Goal: Task Accomplishment & Management: Manage account settings

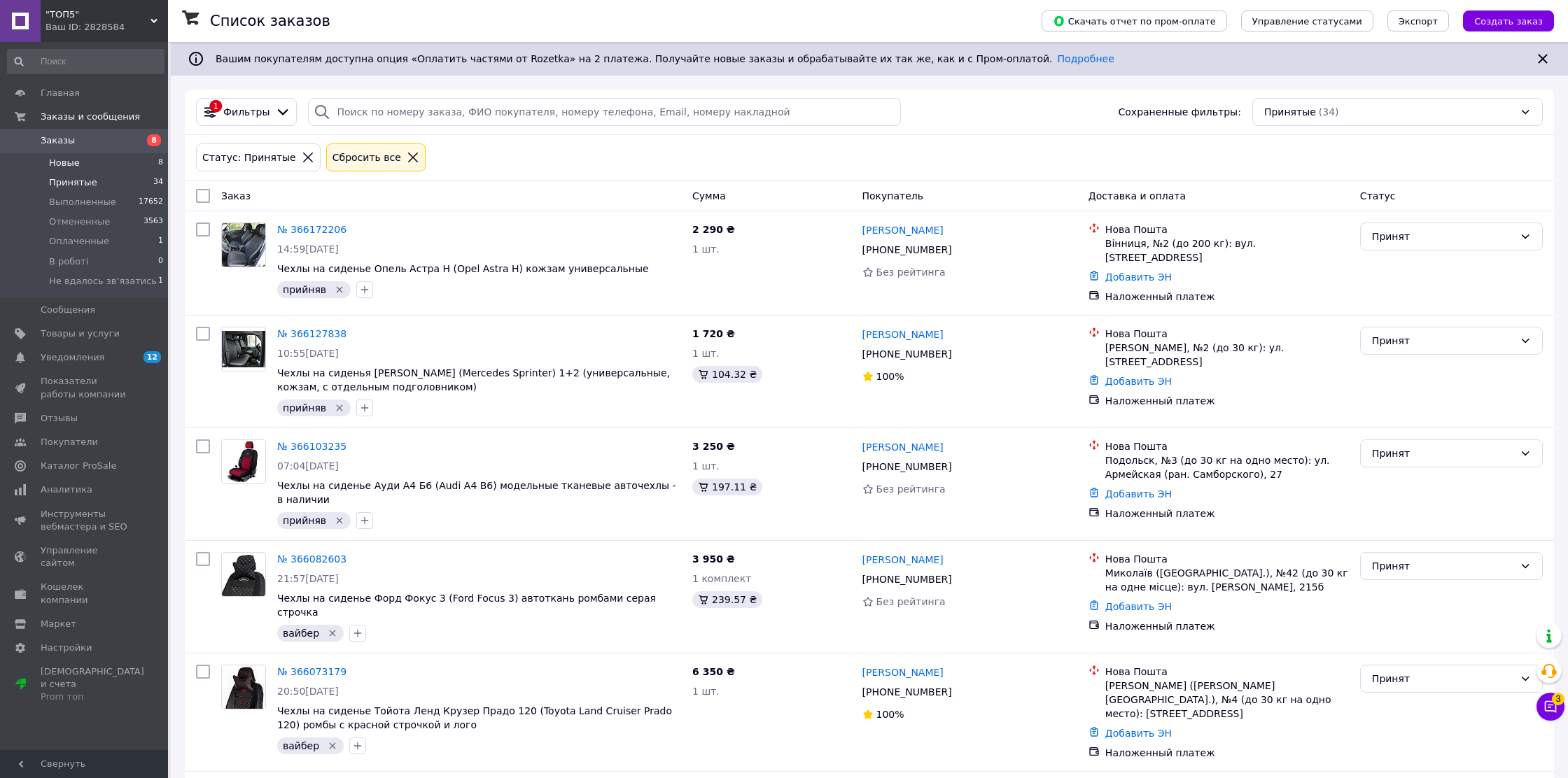
click at [116, 164] on li "Новые 8" at bounding box center [85, 162] width 172 height 19
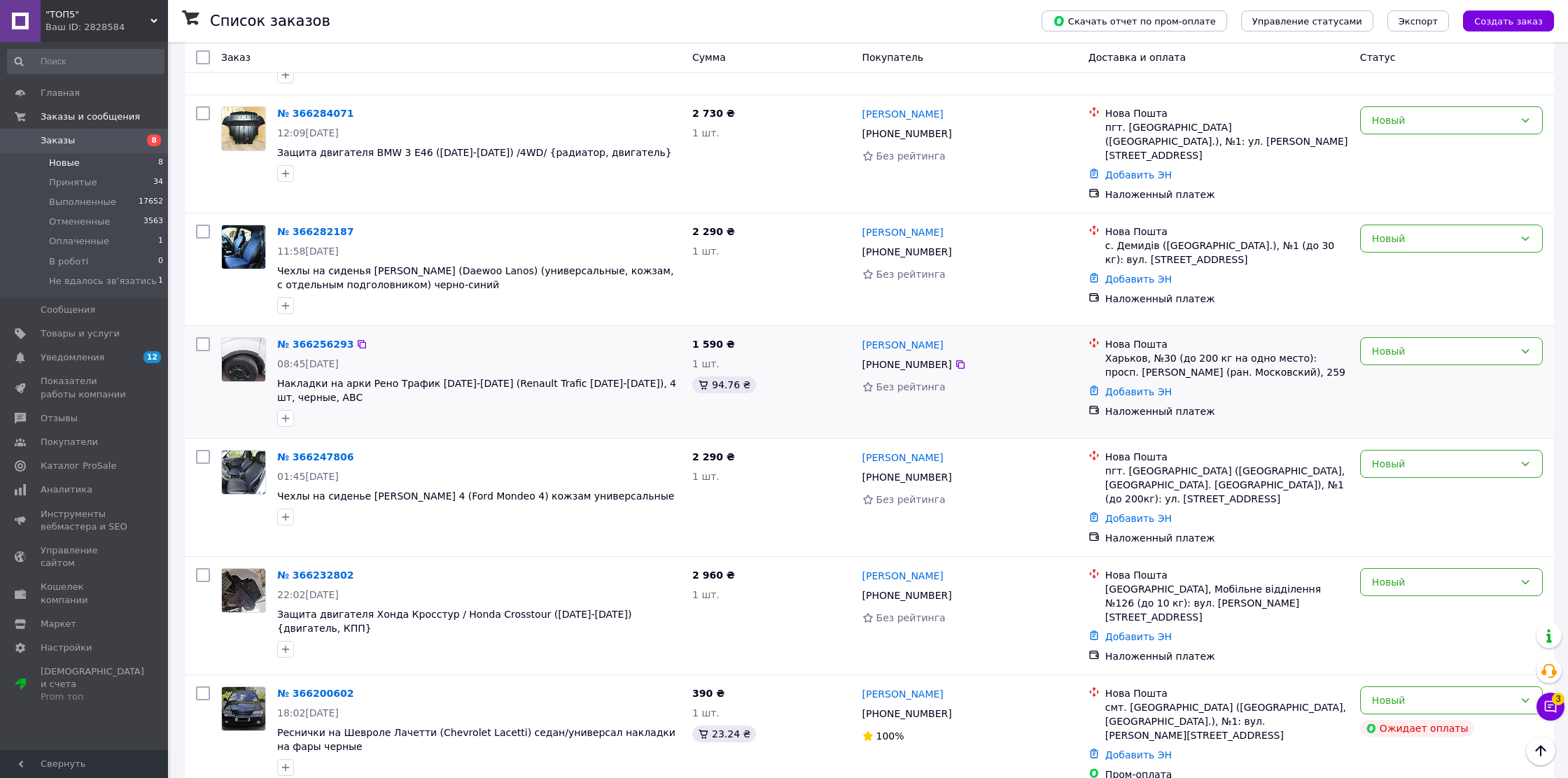
scroll to position [339, 0]
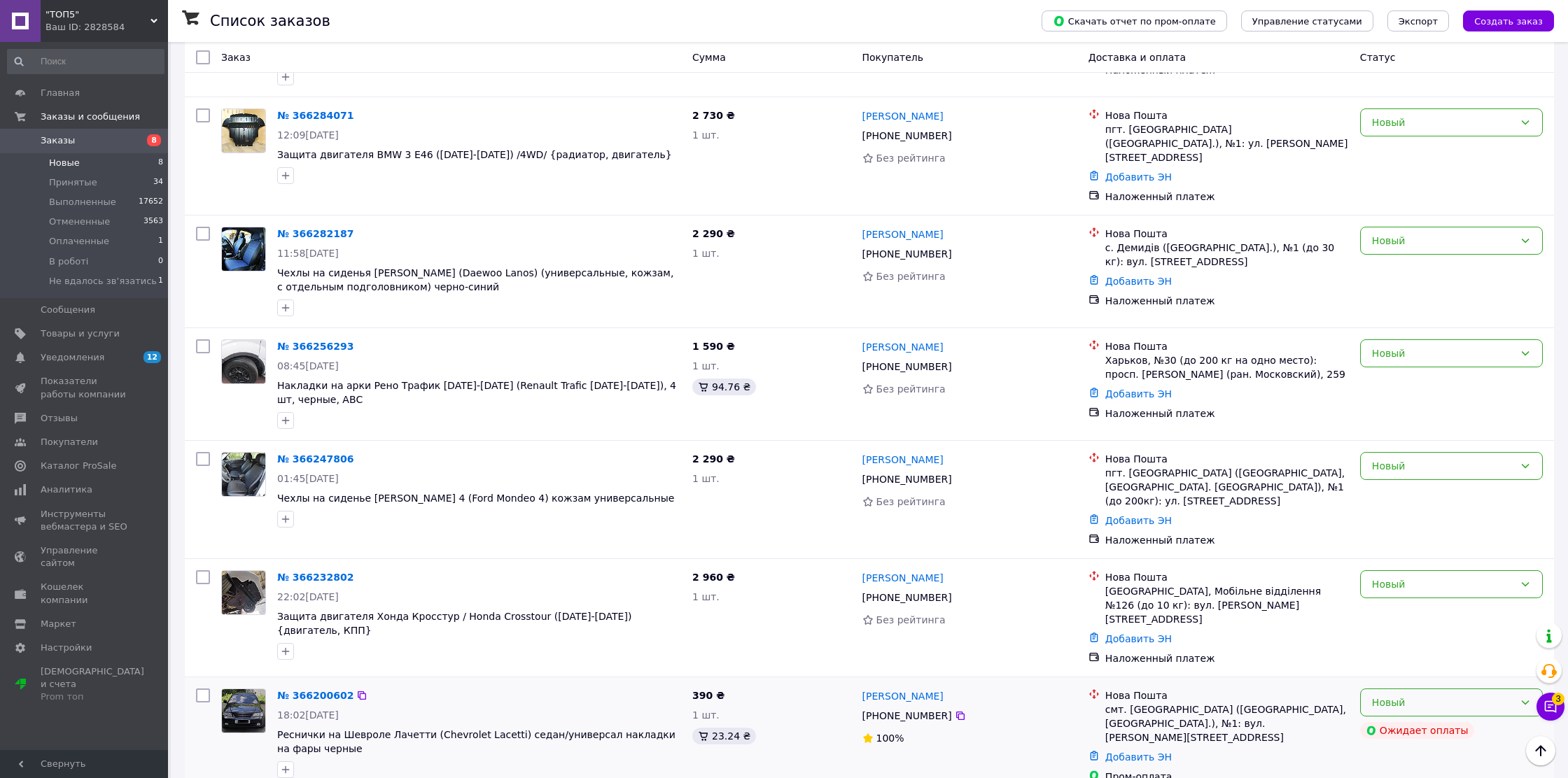
click at [1455, 695] on div "Новый" at bounding box center [1443, 703] width 142 height 16
click at [1415, 553] on li "Принят" at bounding box center [1451, 551] width 181 height 25
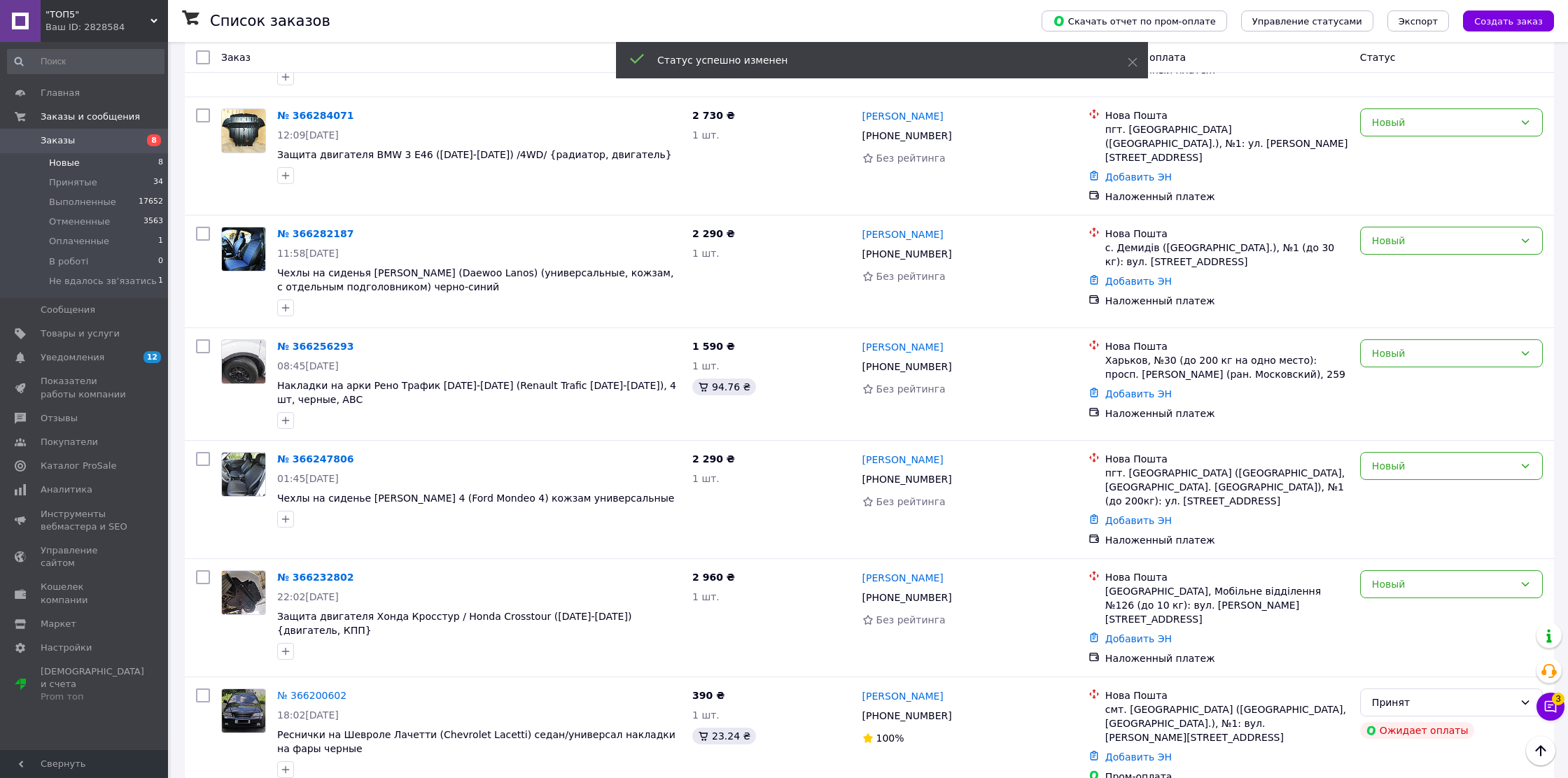
click at [1418, 577] on div "Новый" at bounding box center [1443, 585] width 142 height 16
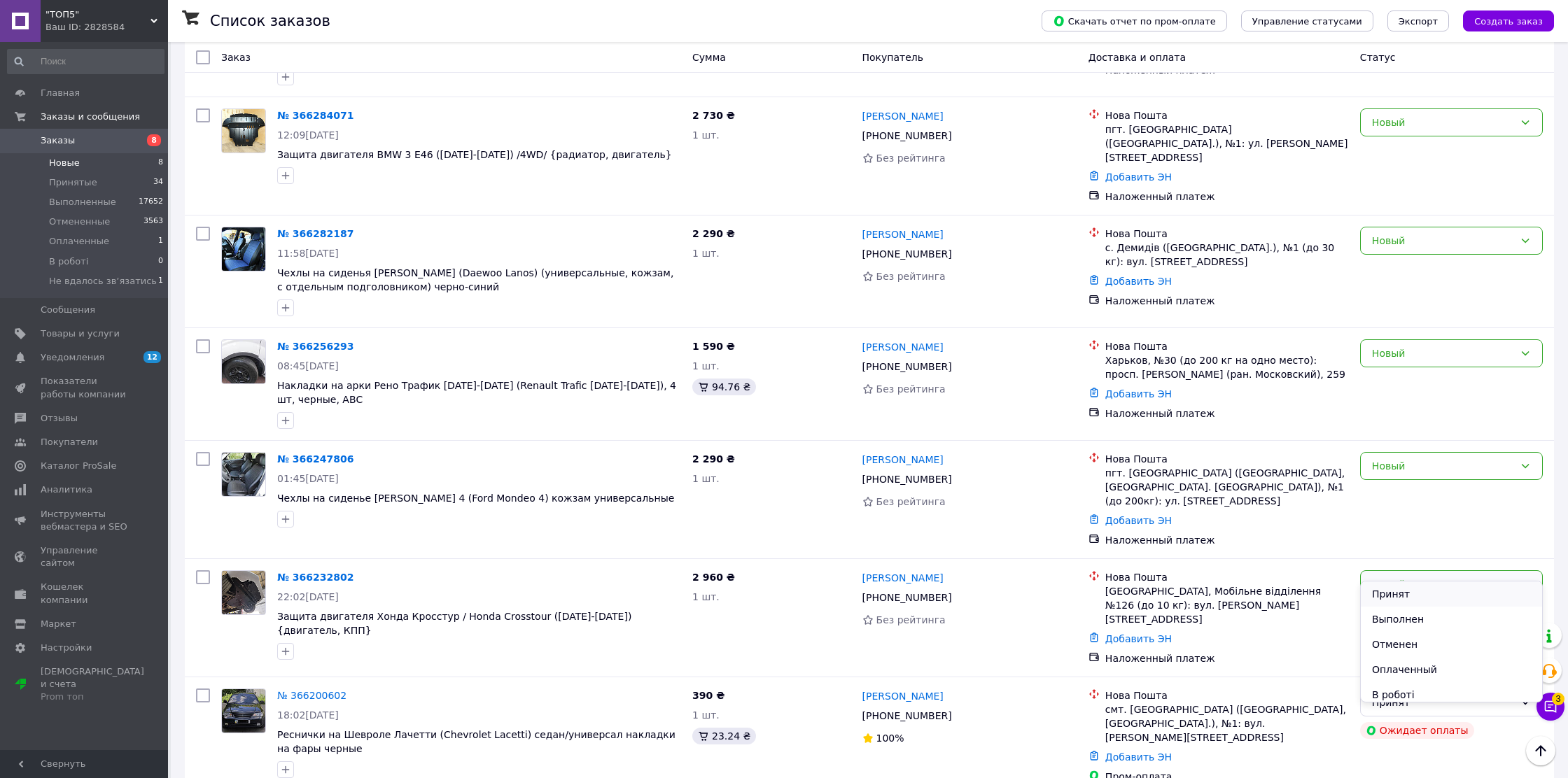
click at [1402, 593] on li "Принят" at bounding box center [1451, 594] width 181 height 25
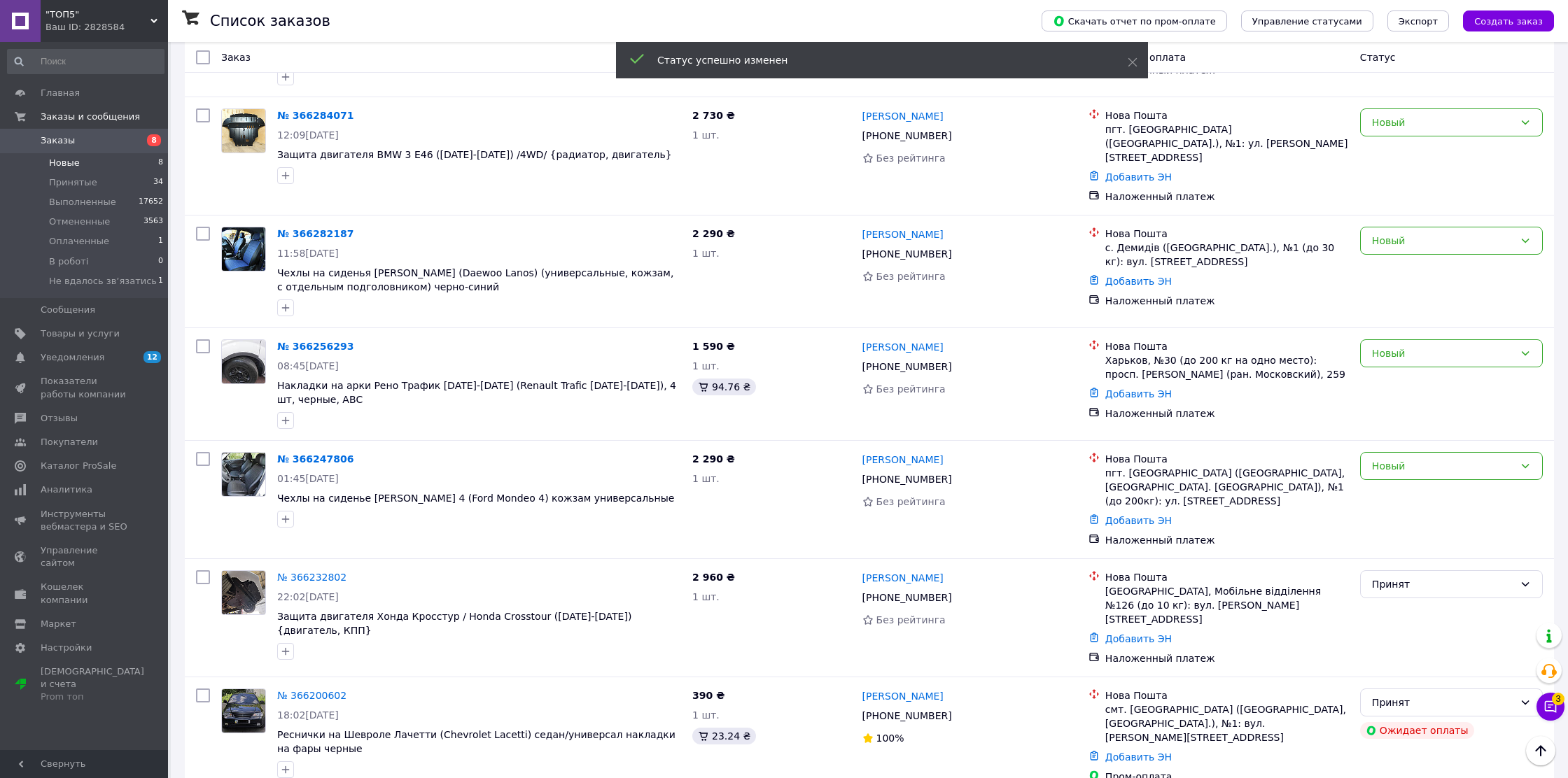
click at [1416, 458] on div "Новый" at bounding box center [1443, 466] width 142 height 16
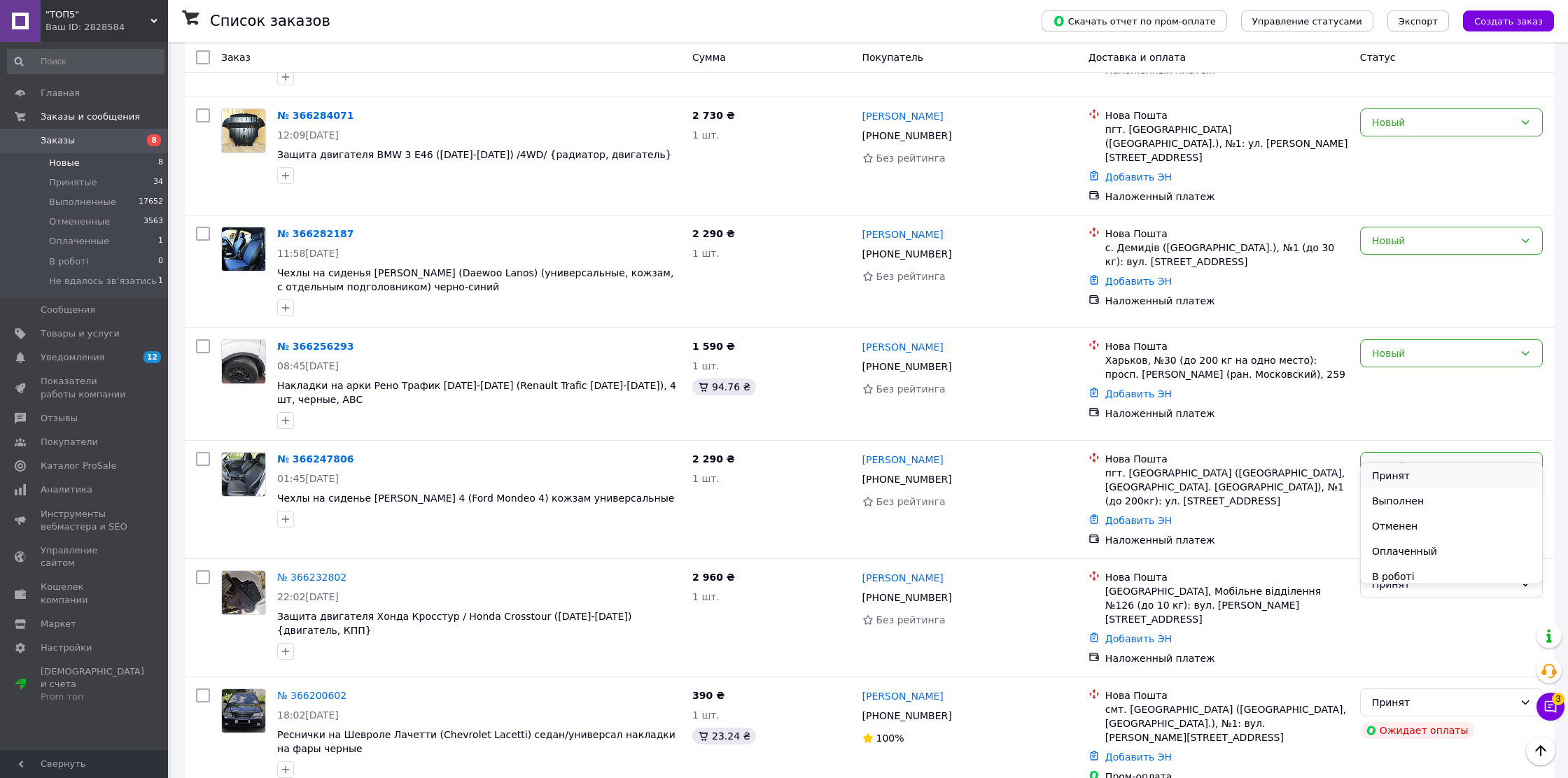
click at [1416, 466] on li "Принят" at bounding box center [1451, 476] width 181 height 25
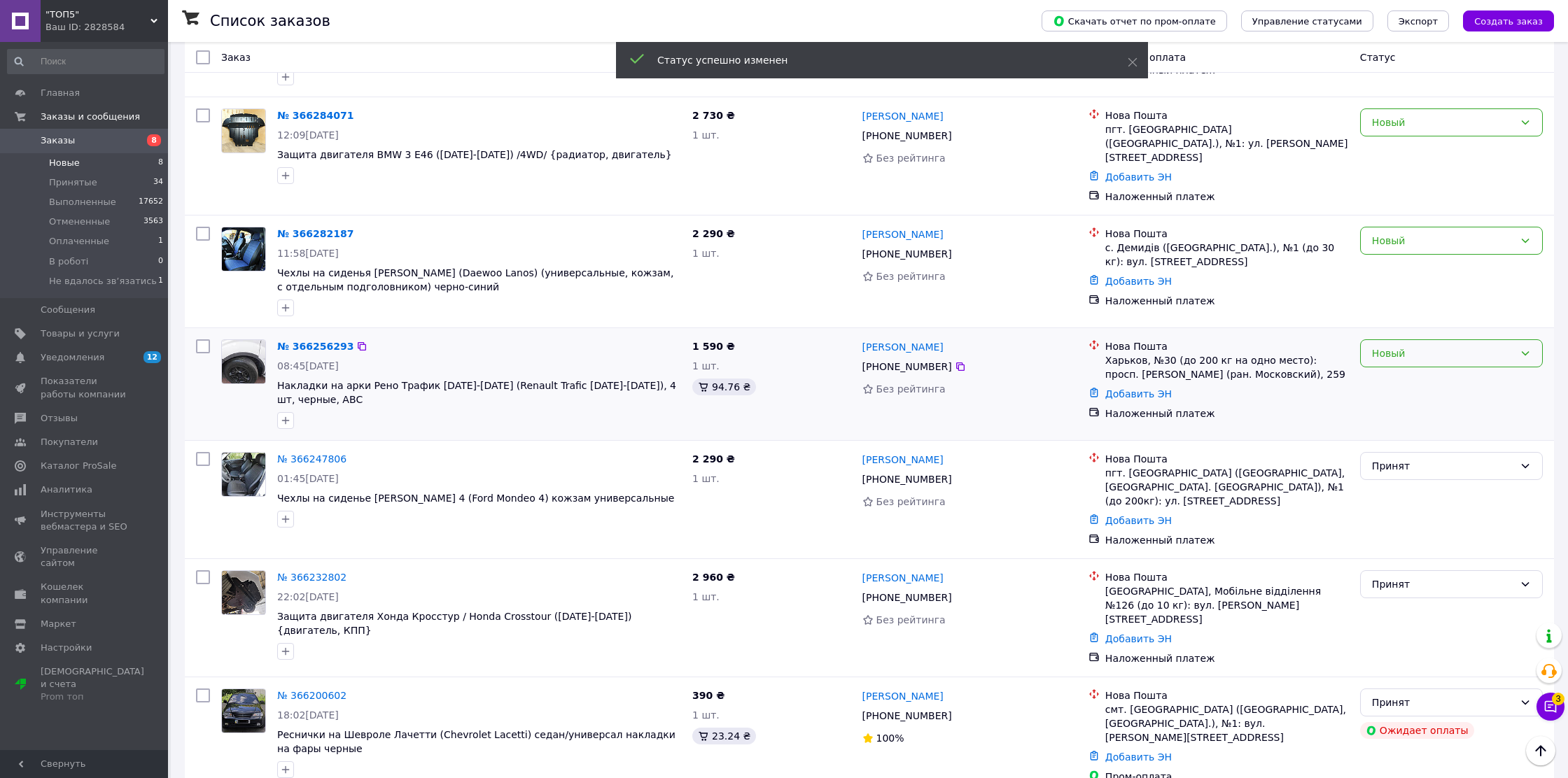
click at [1466, 346] on div "Новый" at bounding box center [1443, 353] width 142 height 16
click at [1465, 352] on li "Принят" at bounding box center [1451, 363] width 181 height 25
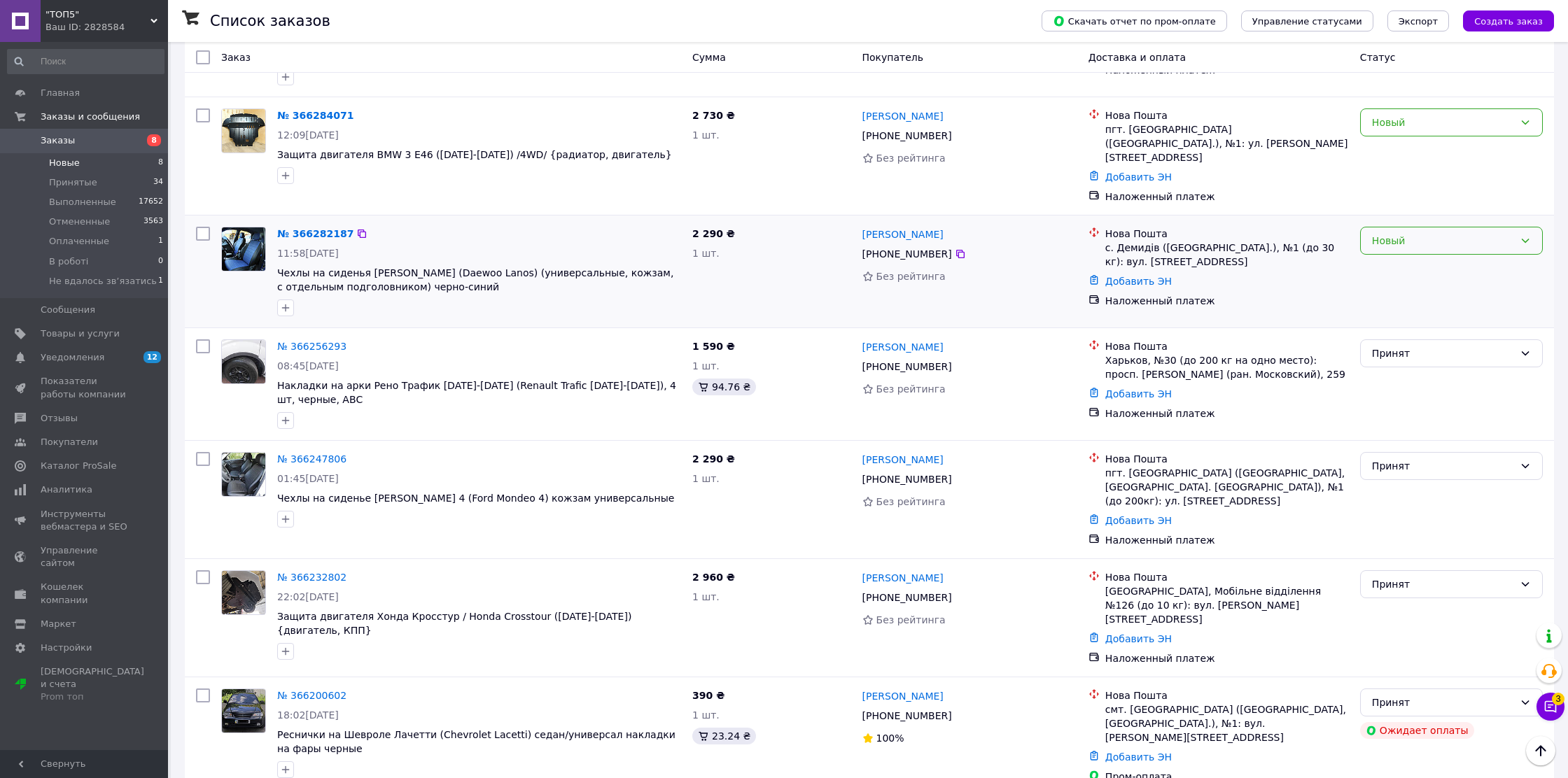
click at [1463, 233] on div "Новый" at bounding box center [1443, 241] width 142 height 16
click at [1460, 251] on li "Принят" at bounding box center [1451, 250] width 181 height 25
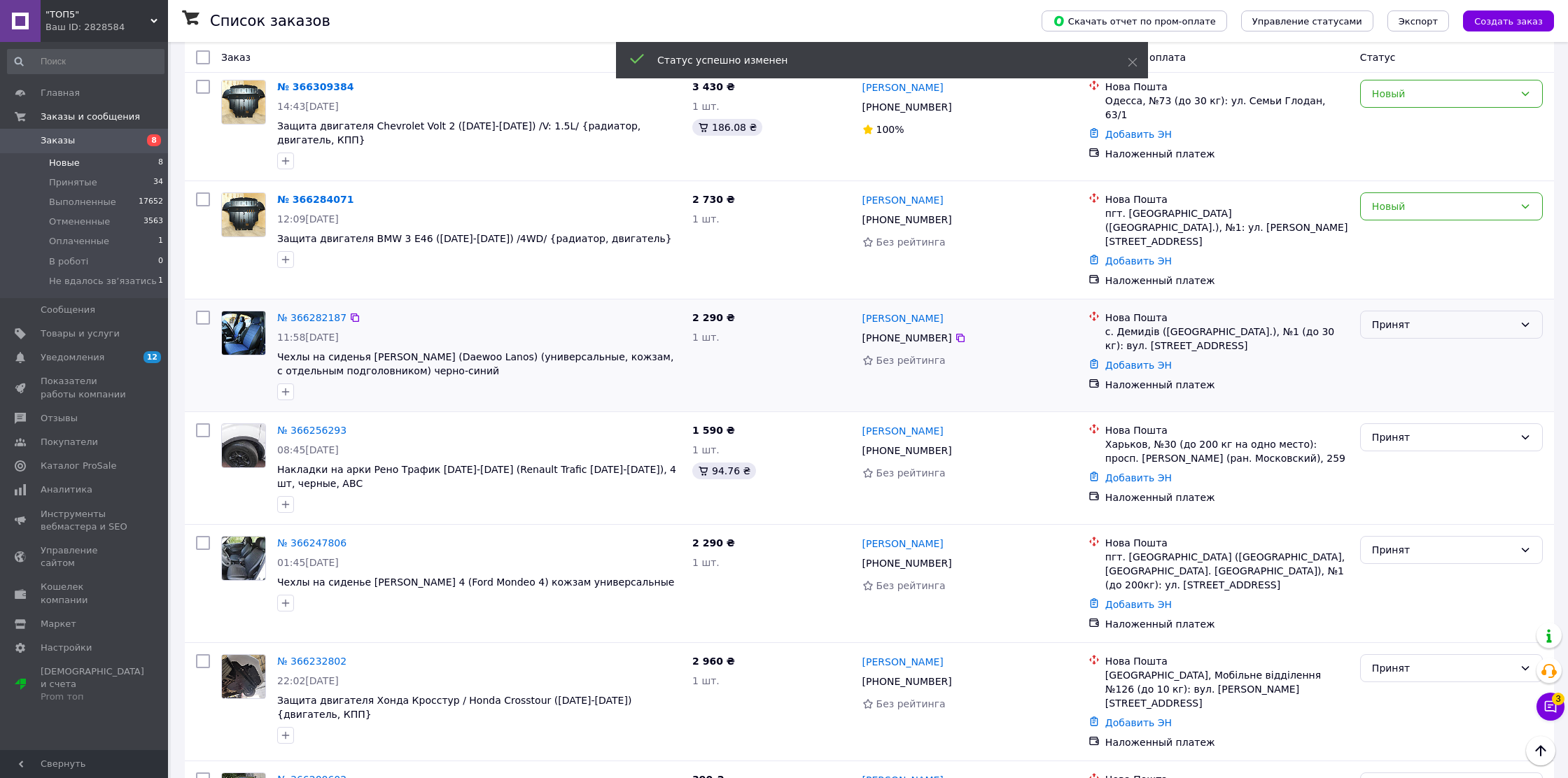
scroll to position [255, 0]
click at [1466, 200] on div "Новый" at bounding box center [1443, 207] width 142 height 16
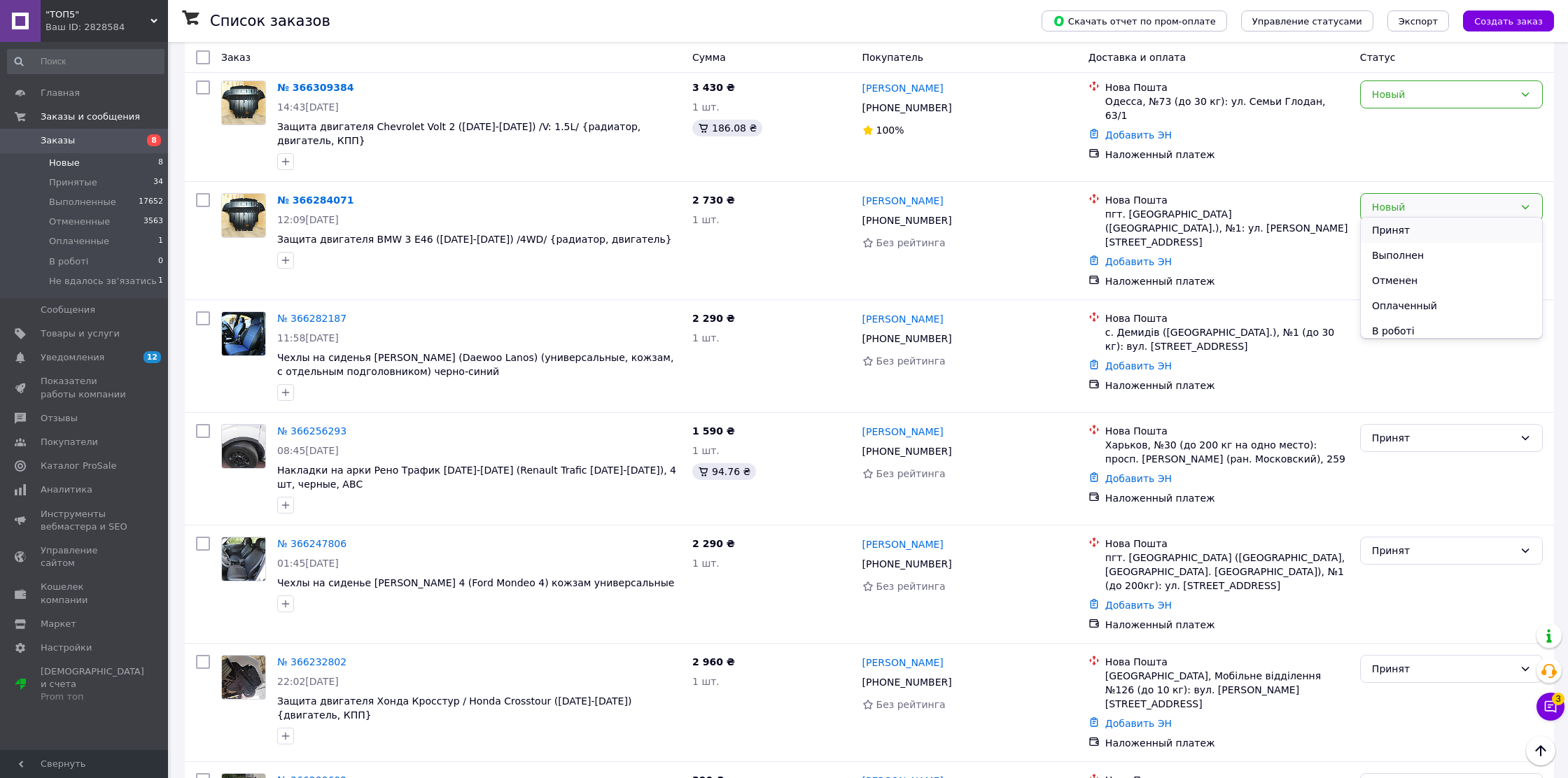
click at [1460, 228] on li "Принят" at bounding box center [1451, 230] width 181 height 25
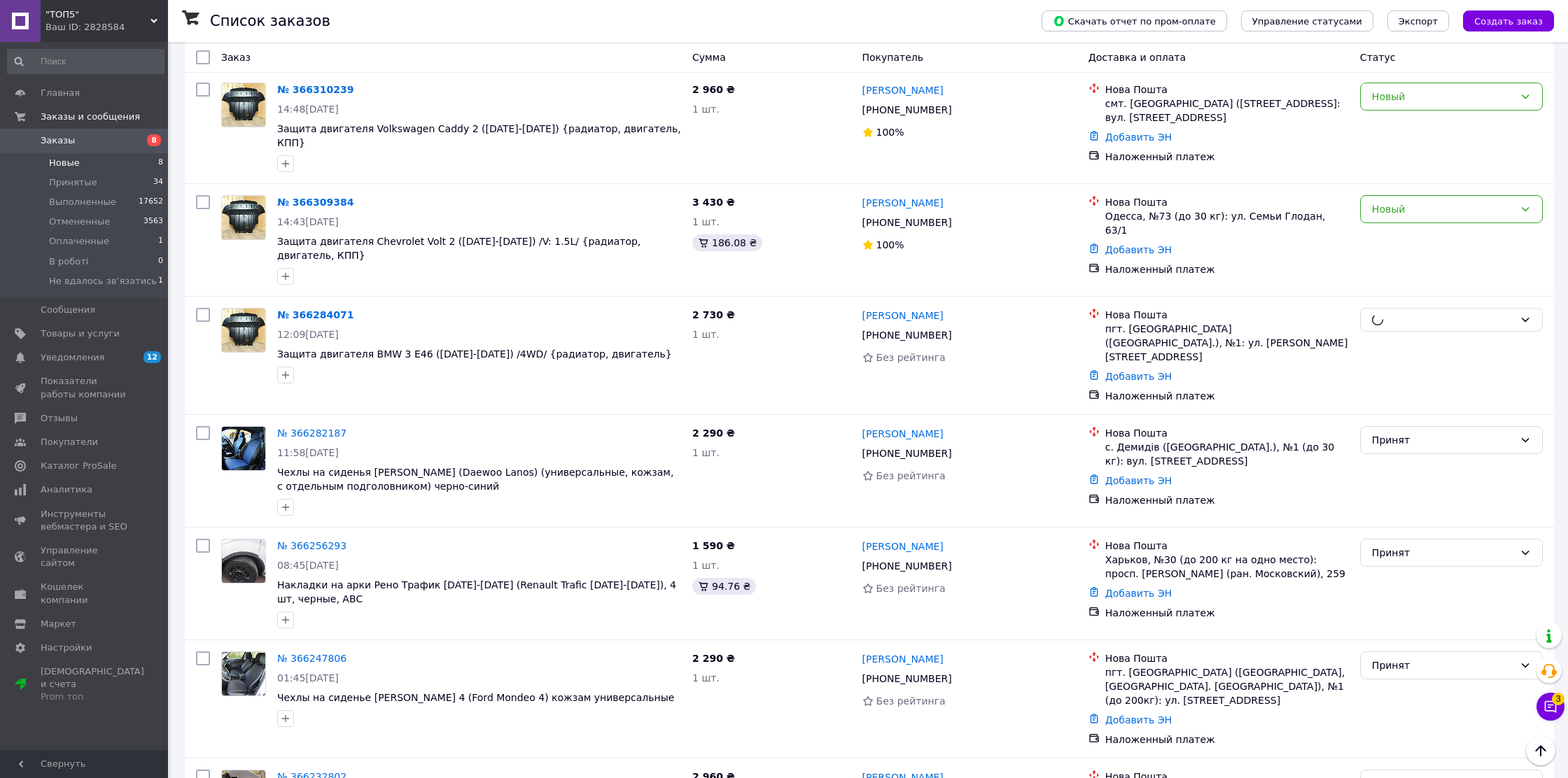
scroll to position [136, 0]
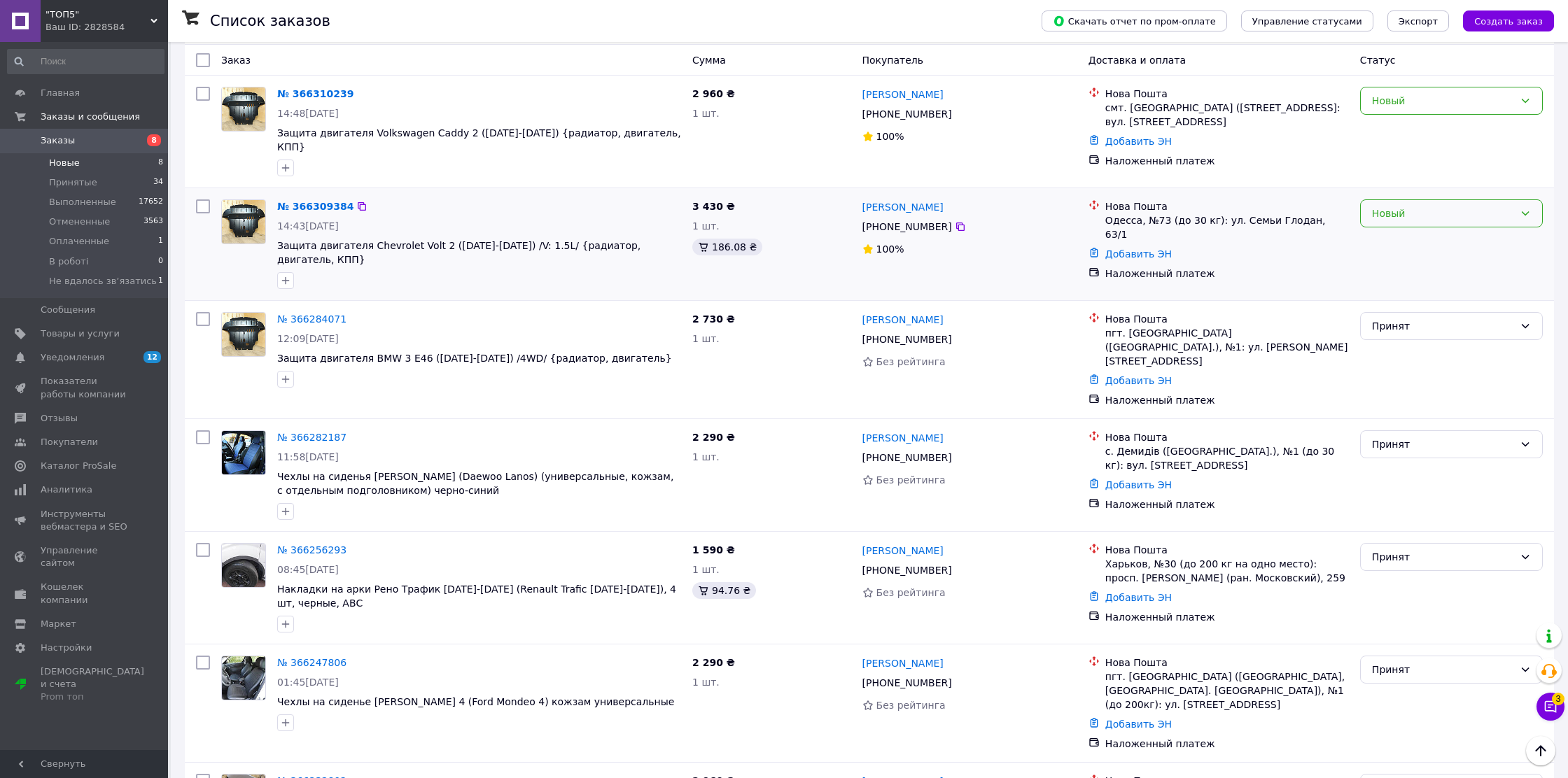
click at [1462, 206] on div "Новый" at bounding box center [1443, 214] width 142 height 16
click at [1448, 231] on li "Принят" at bounding box center [1451, 236] width 181 height 25
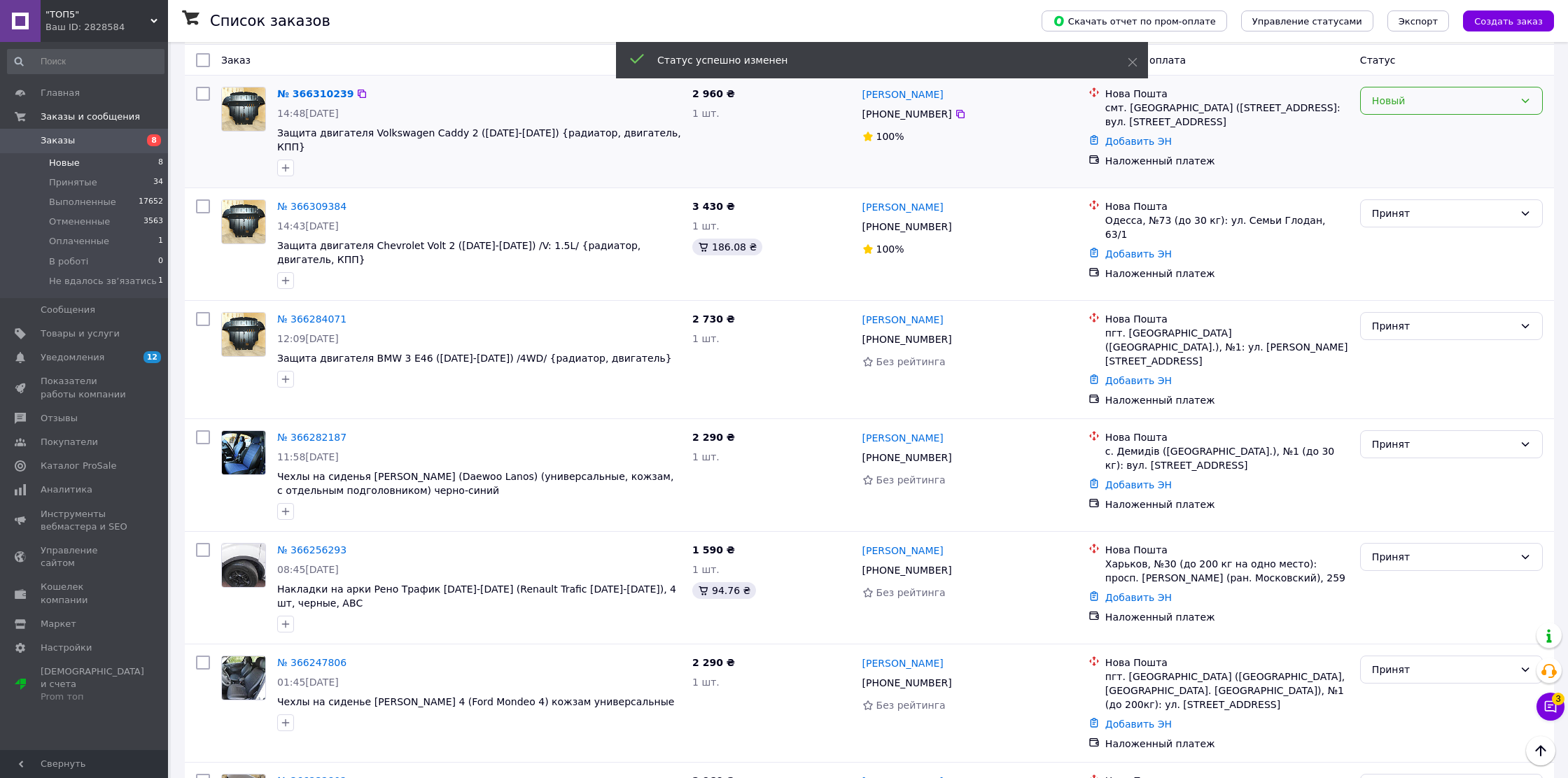
click at [1465, 94] on div "Новый" at bounding box center [1443, 101] width 142 height 16
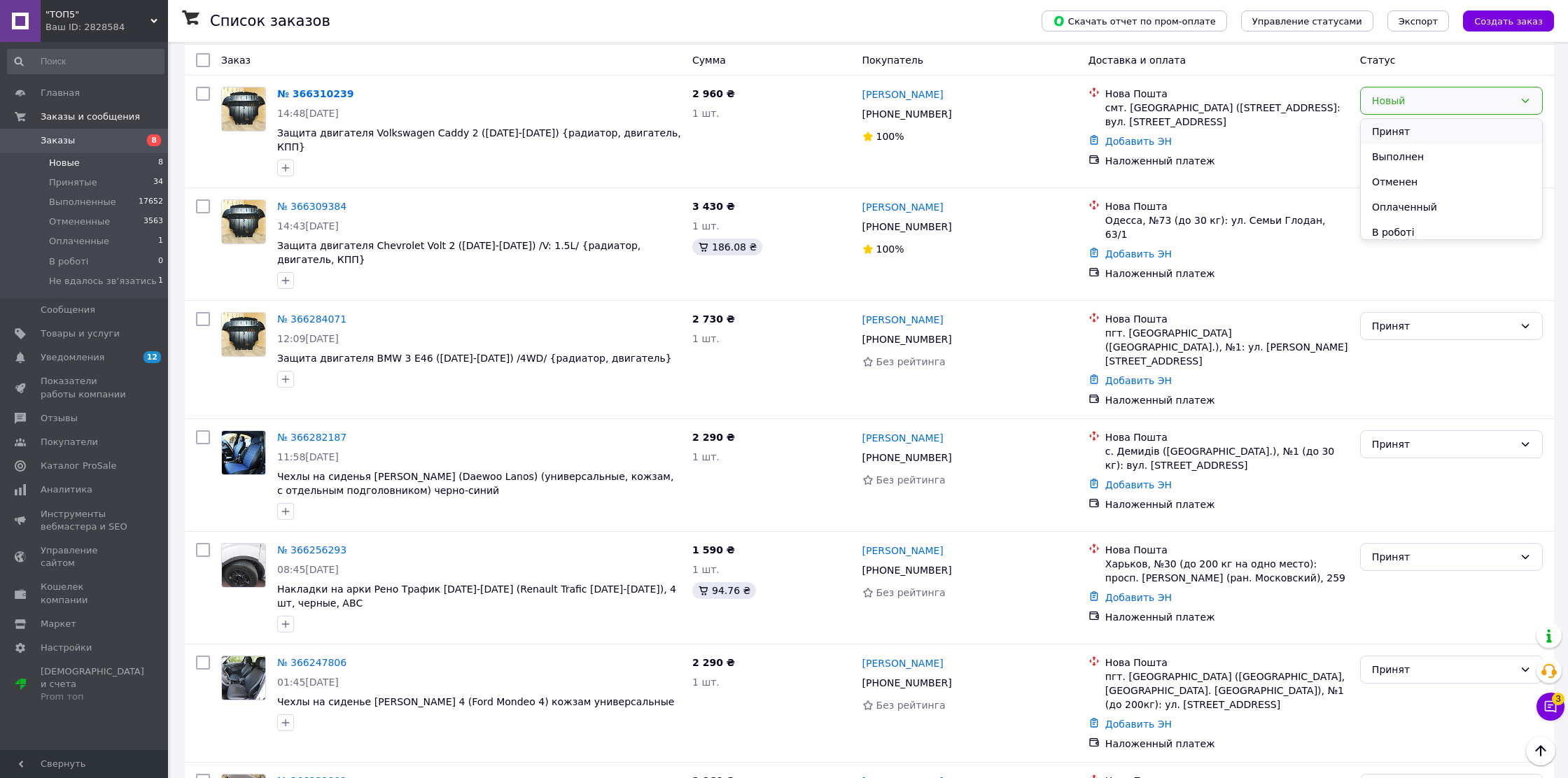
click at [1456, 130] on li "Принят" at bounding box center [1451, 131] width 181 height 25
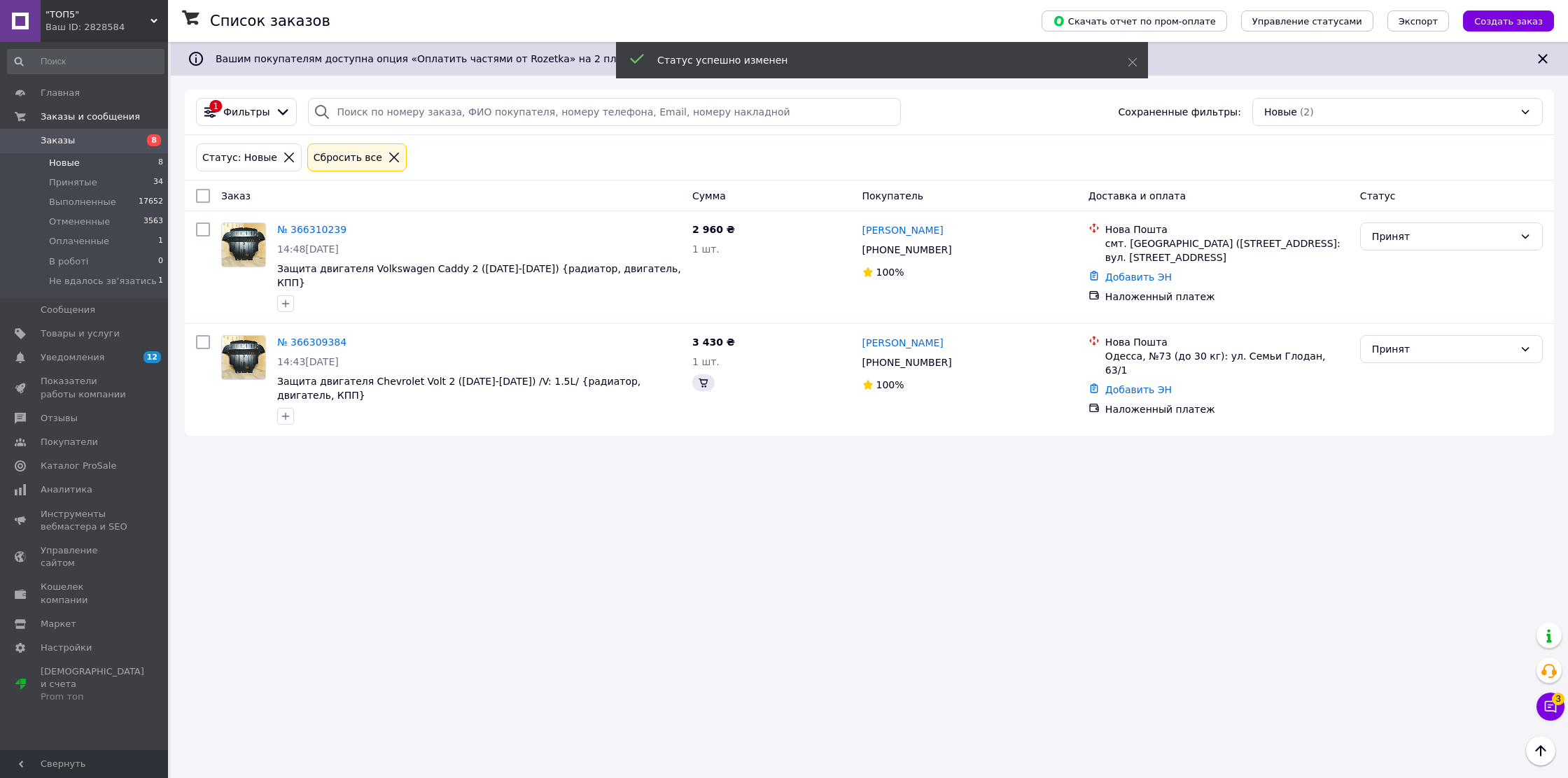
scroll to position [0, 0]
click at [1549, 706] on icon at bounding box center [1550, 707] width 12 height 12
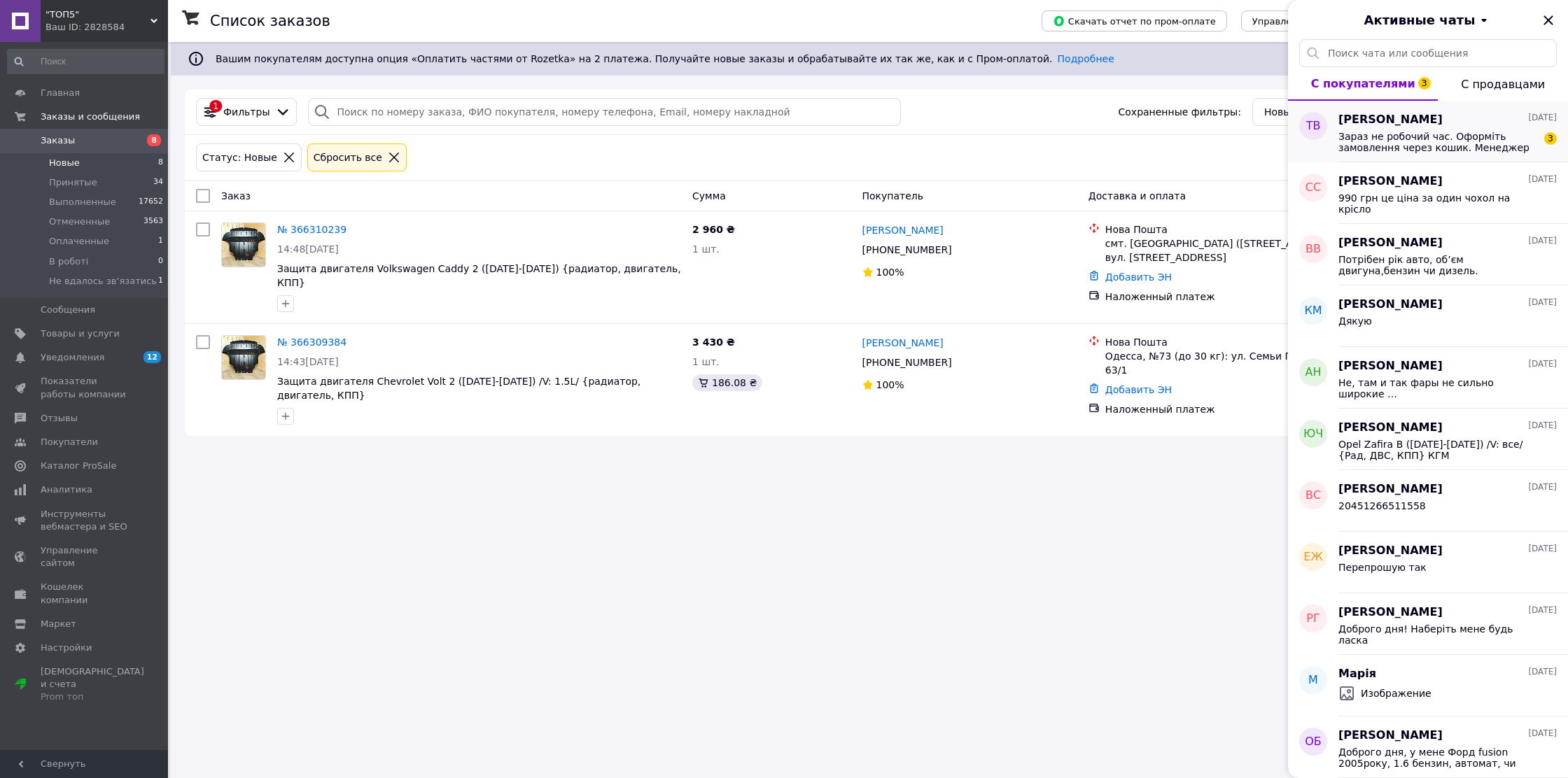
click at [1412, 128] on div "Зараз не робочий час. Оформіть замовлення через кошик. Менеджер обовʼязково звʼ…" at bounding box center [1448, 141] width 218 height 25
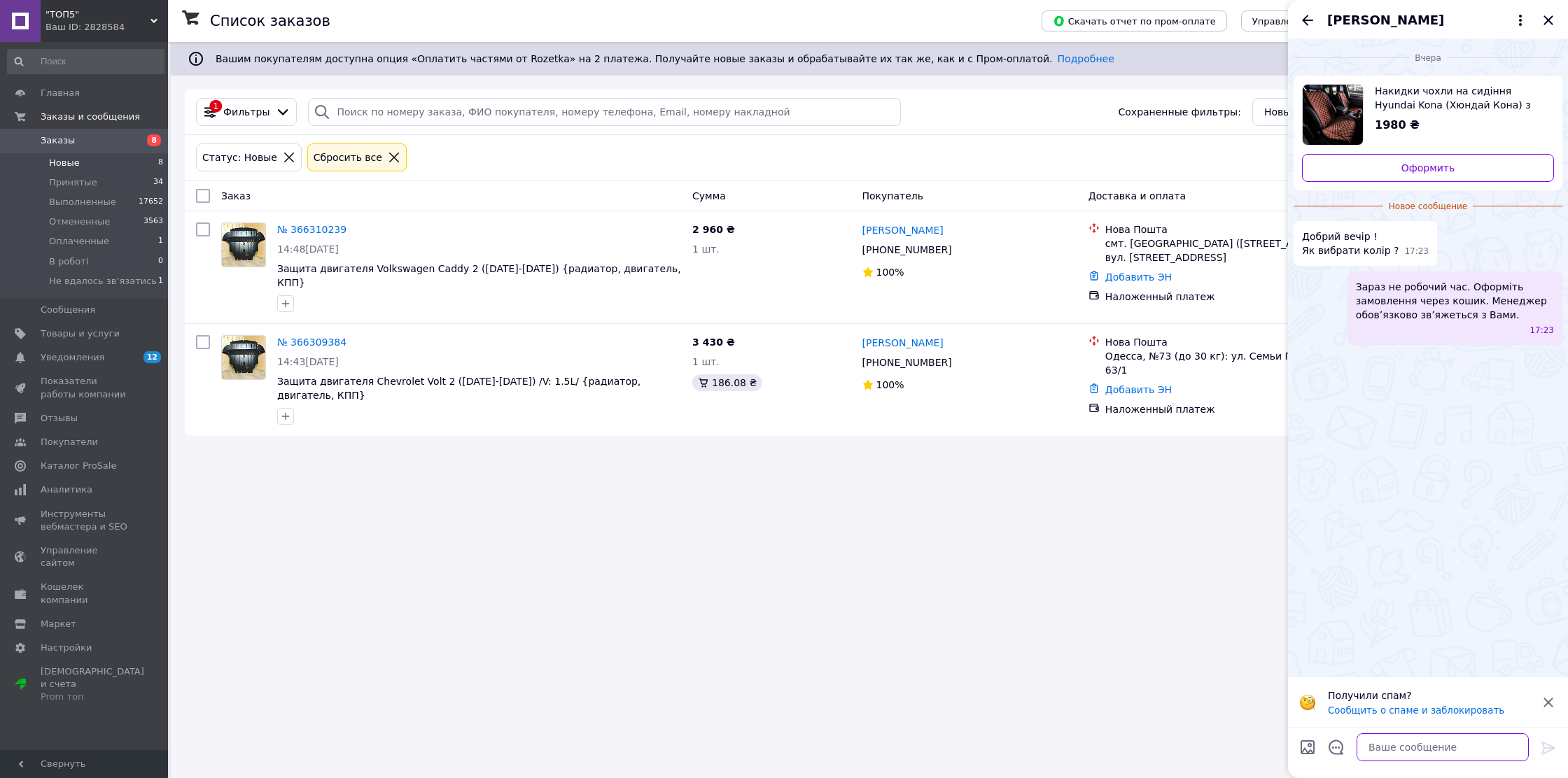
click at [1396, 746] on textarea at bounding box center [1443, 748] width 172 height 28
type textarea "Доброго дня"
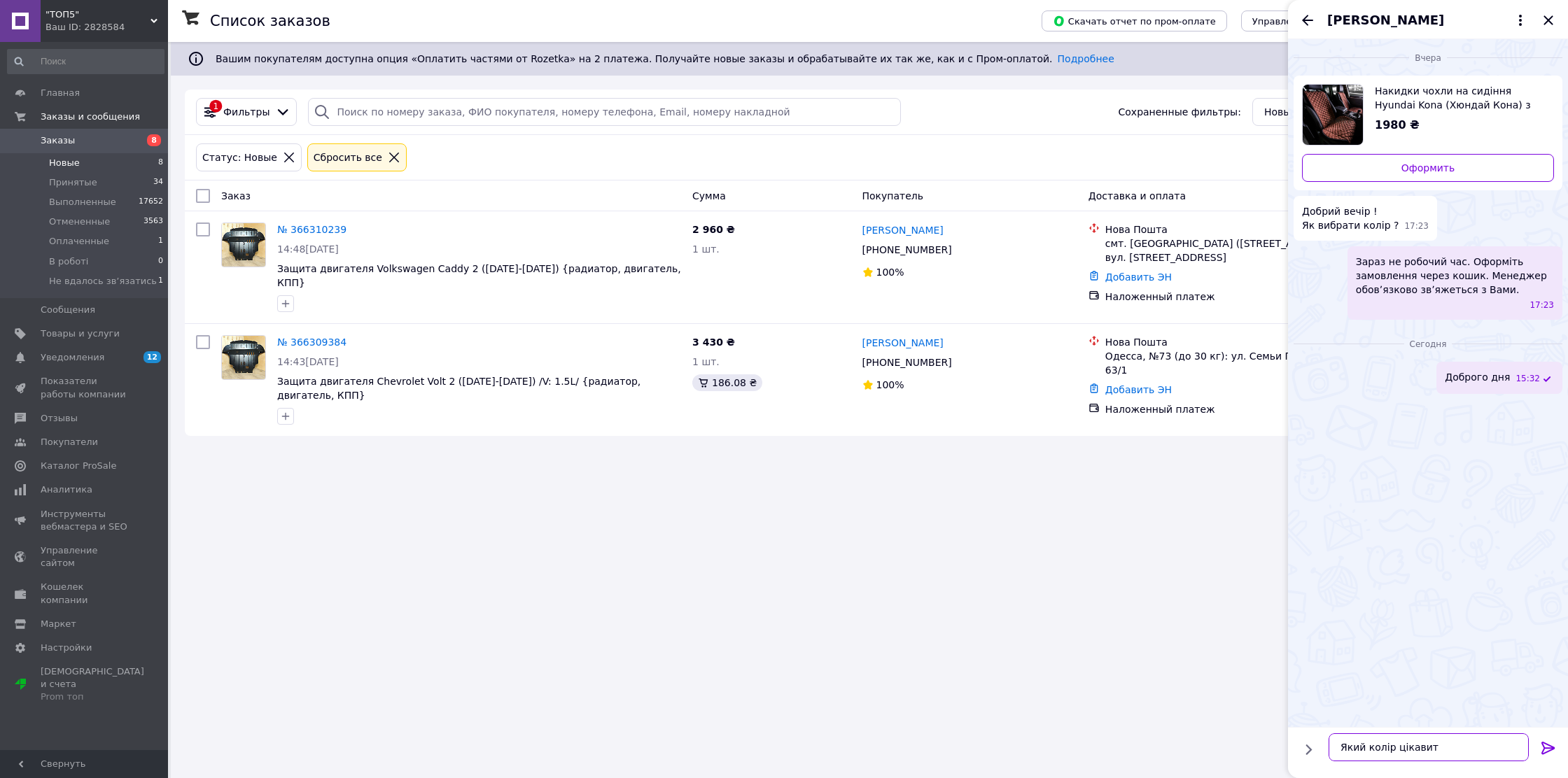
type textarea "Який колір цікавить"
click at [1305, 742] on input "Загрузить файлы" at bounding box center [1308, 748] width 17 height 17
type input "C:\fakepath\0-02-05-1ac106bc4f630135841be77d6fb40b81fe39c401541a53c7e098b1d8ecc…"
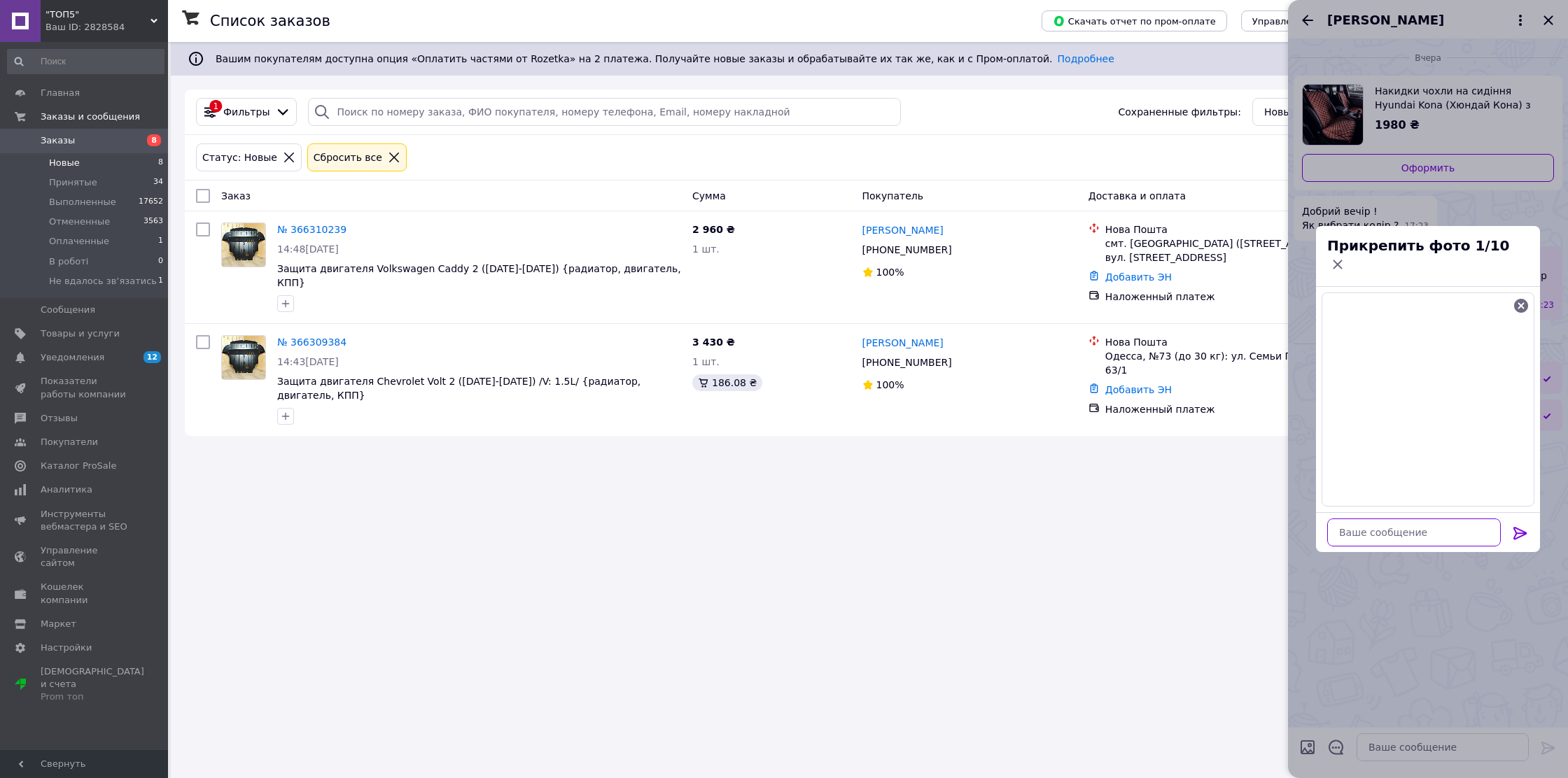
click at [1406, 523] on textarea at bounding box center [1414, 533] width 174 height 28
type textarea "Напишить номер,в понеділок відправимо"
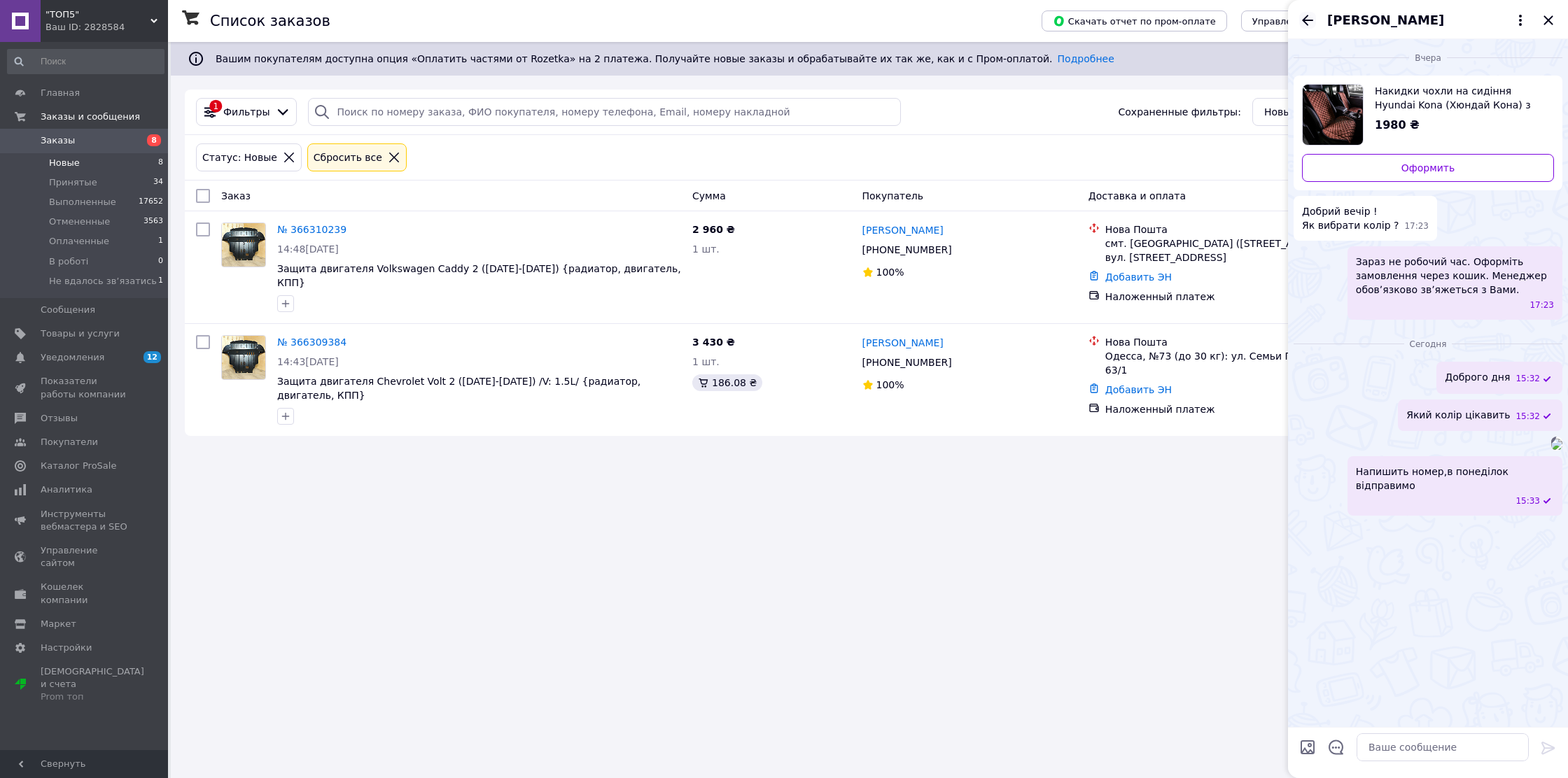
click at [1306, 12] on icon "Назад" at bounding box center [1308, 20] width 17 height 17
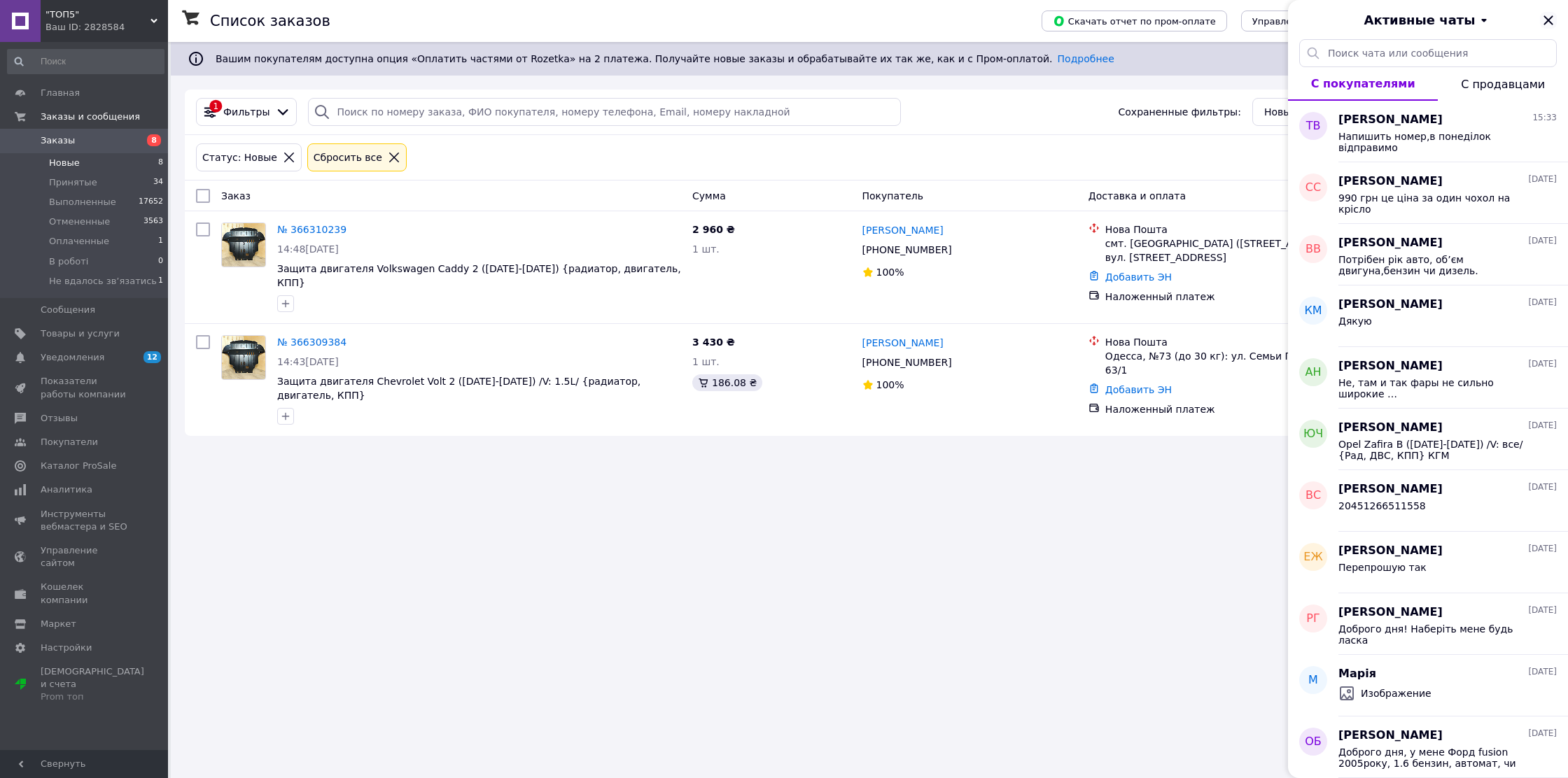
click at [1545, 18] on icon "Закрыть" at bounding box center [1549, 20] width 9 height 9
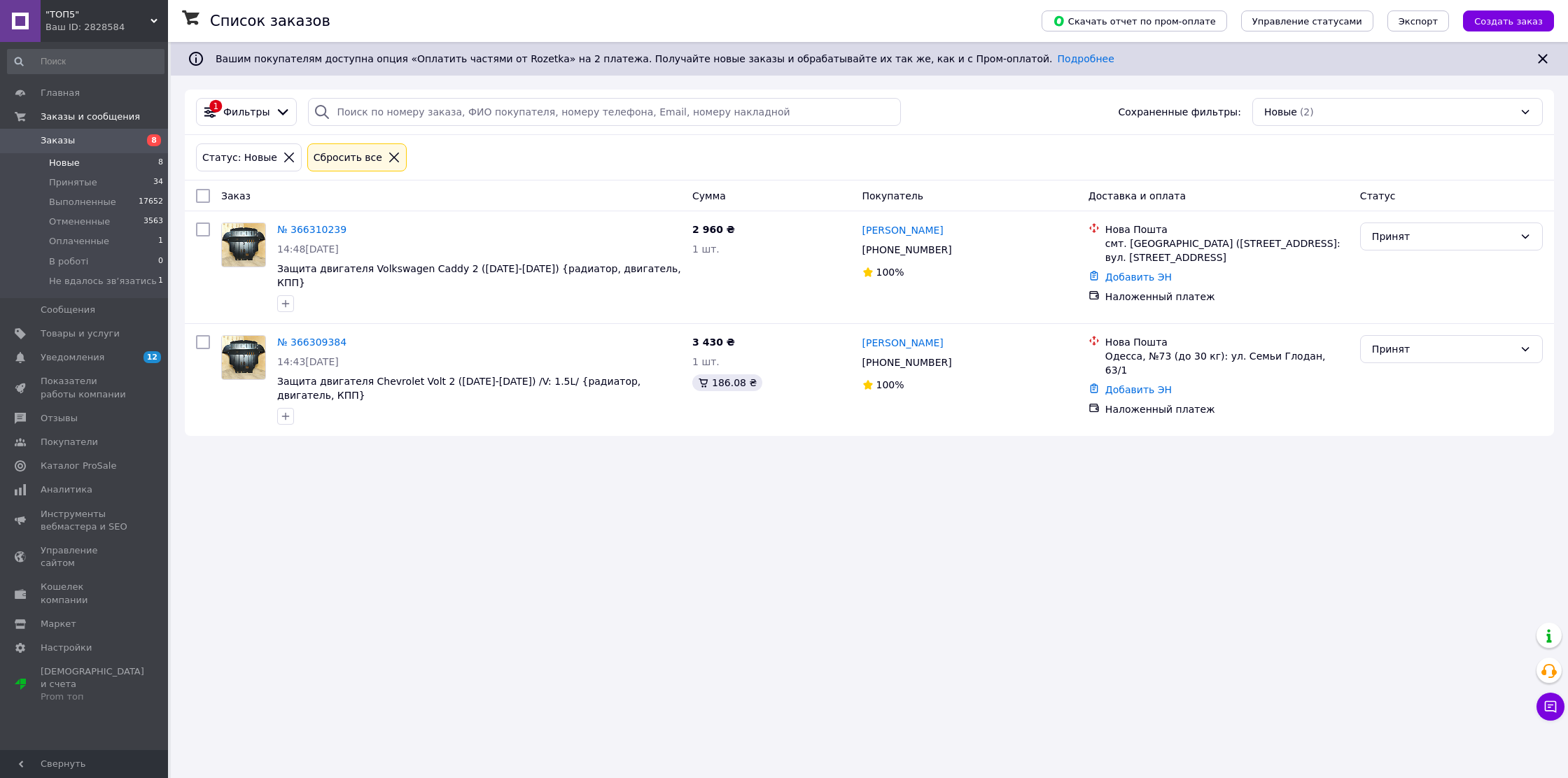
click at [160, 17] on div ""ТОП5" Ваш ID: 2828584" at bounding box center [104, 21] width 127 height 42
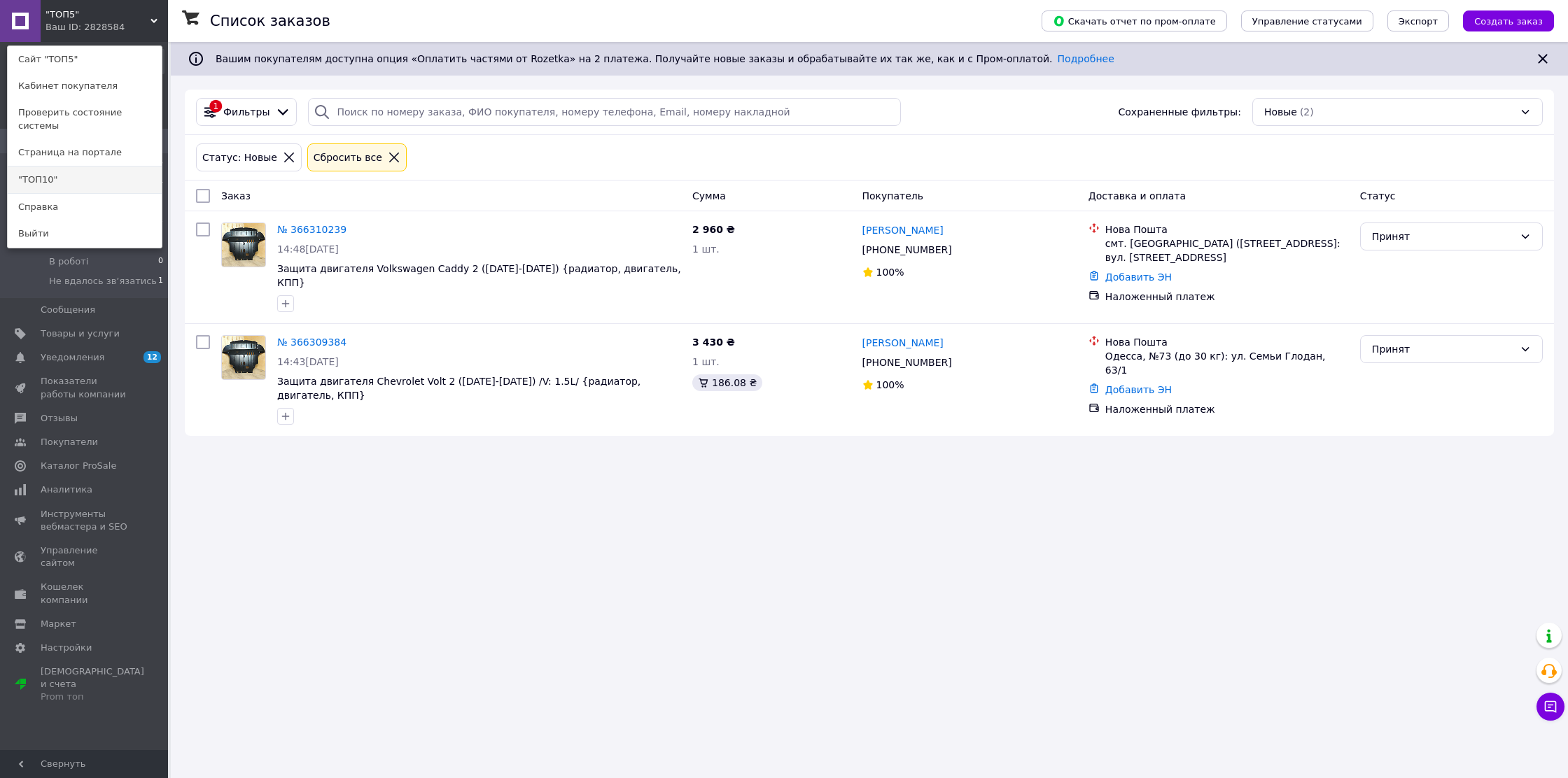
click at [85, 185] on link ""ТОП10"" at bounding box center [85, 180] width 154 height 26
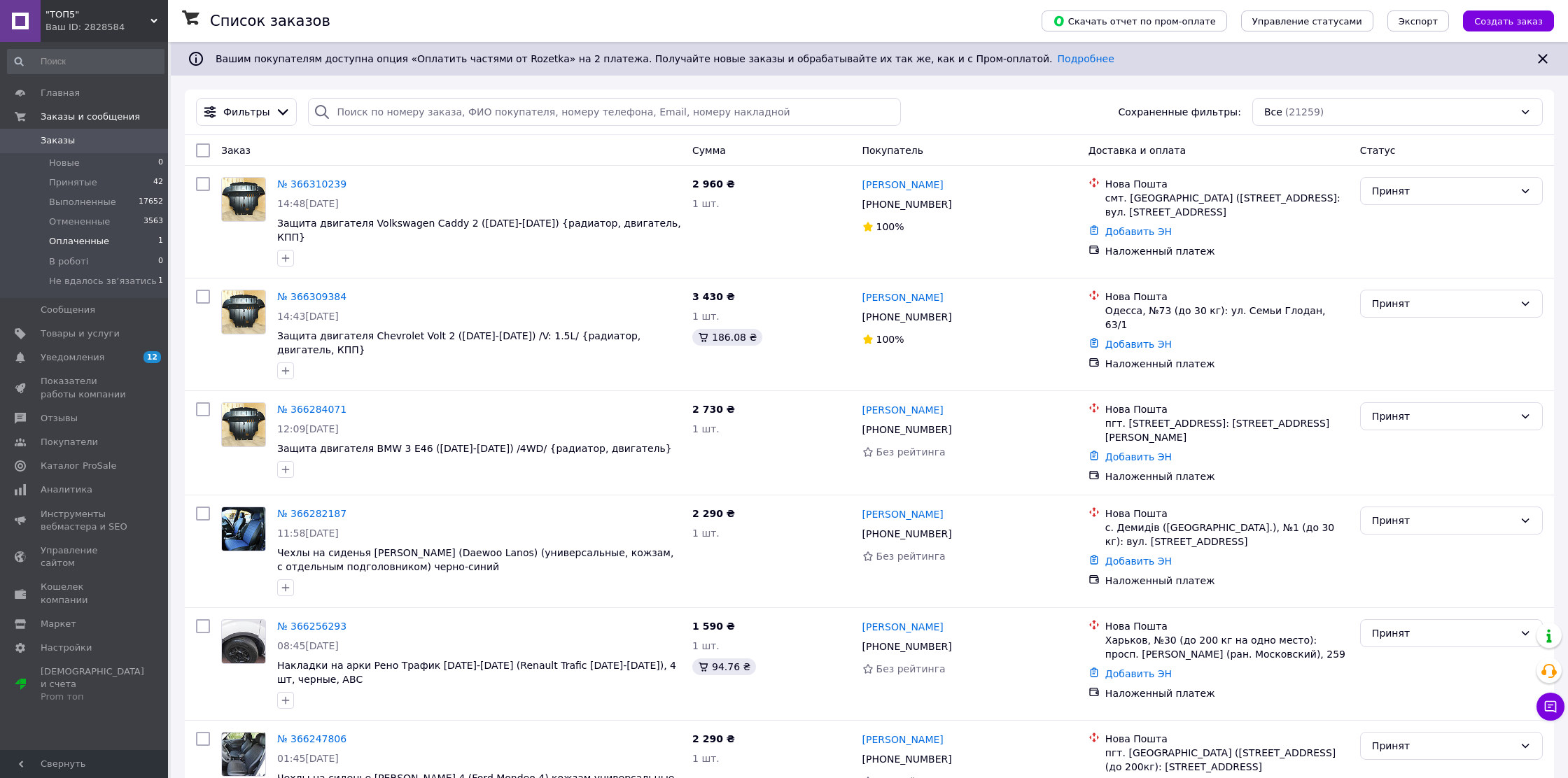
click at [131, 238] on li "Оплаченные 1" at bounding box center [85, 241] width 172 height 19
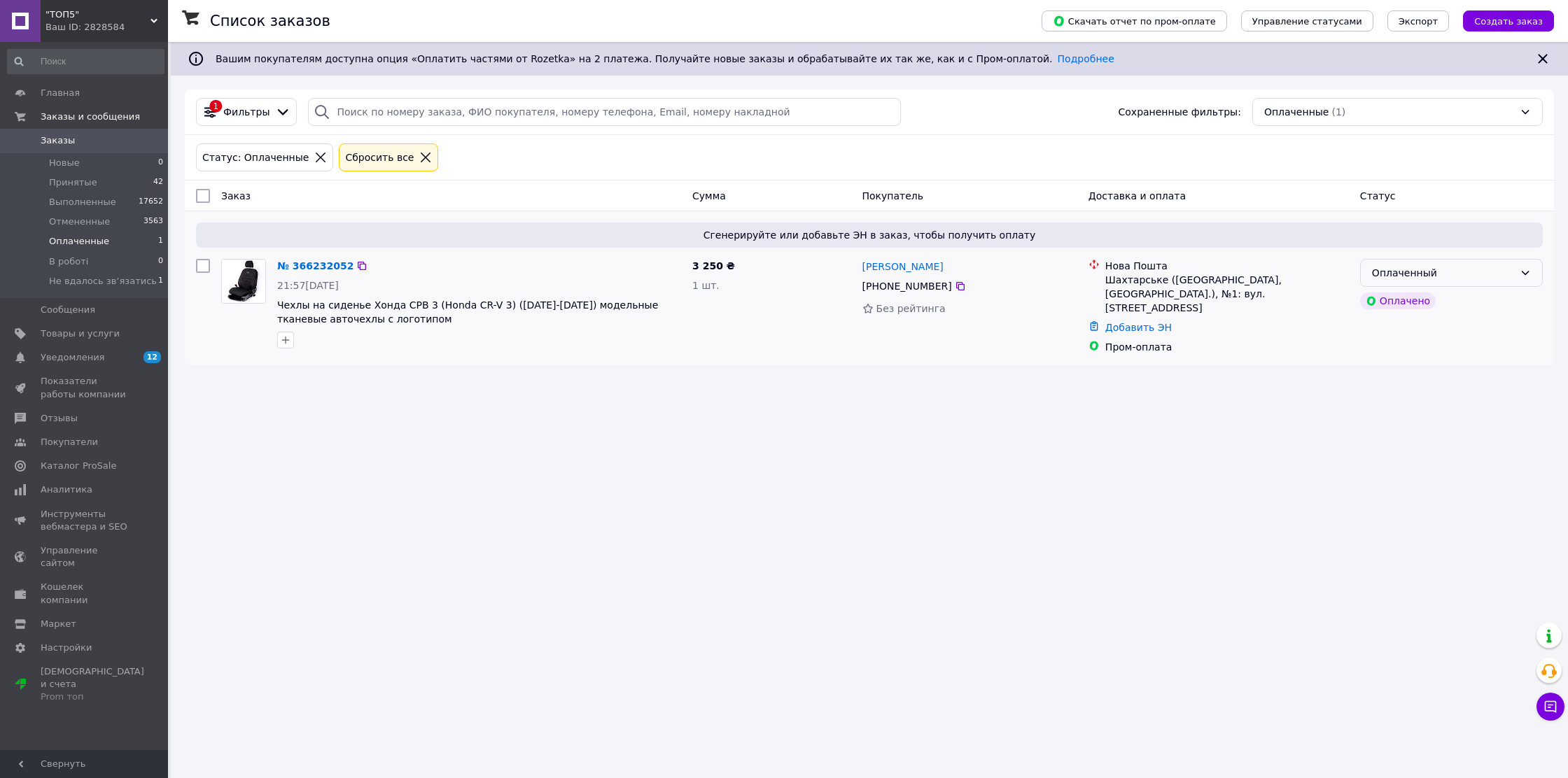
click at [1508, 283] on div "Оплаченный" at bounding box center [1452, 273] width 183 height 28
click at [1480, 300] on li "Принят" at bounding box center [1451, 304] width 181 height 25
click at [82, 182] on span "Принятые" at bounding box center [73, 182] width 48 height 12
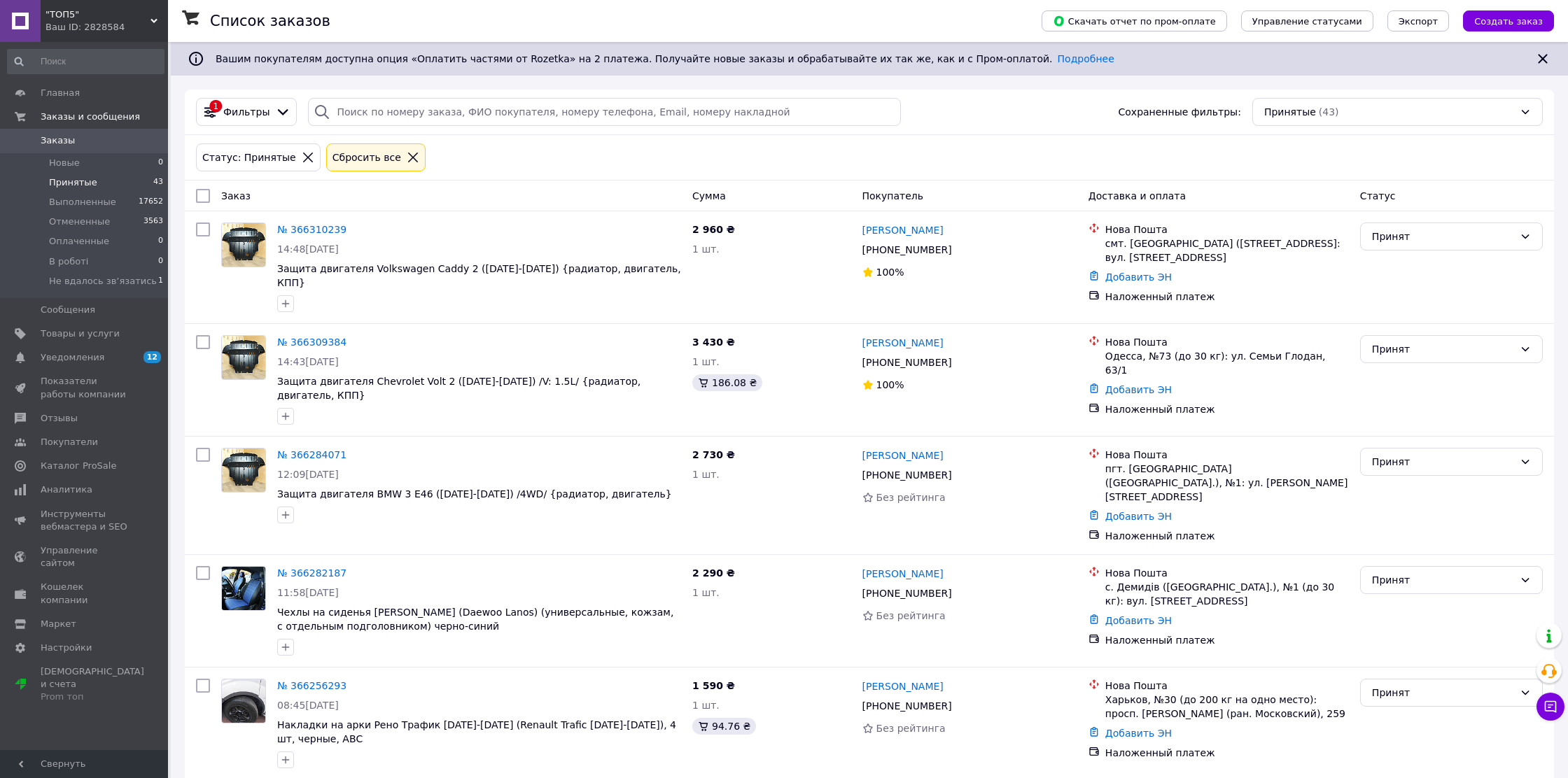
click at [155, 18] on icon at bounding box center [154, 21] width 7 height 7
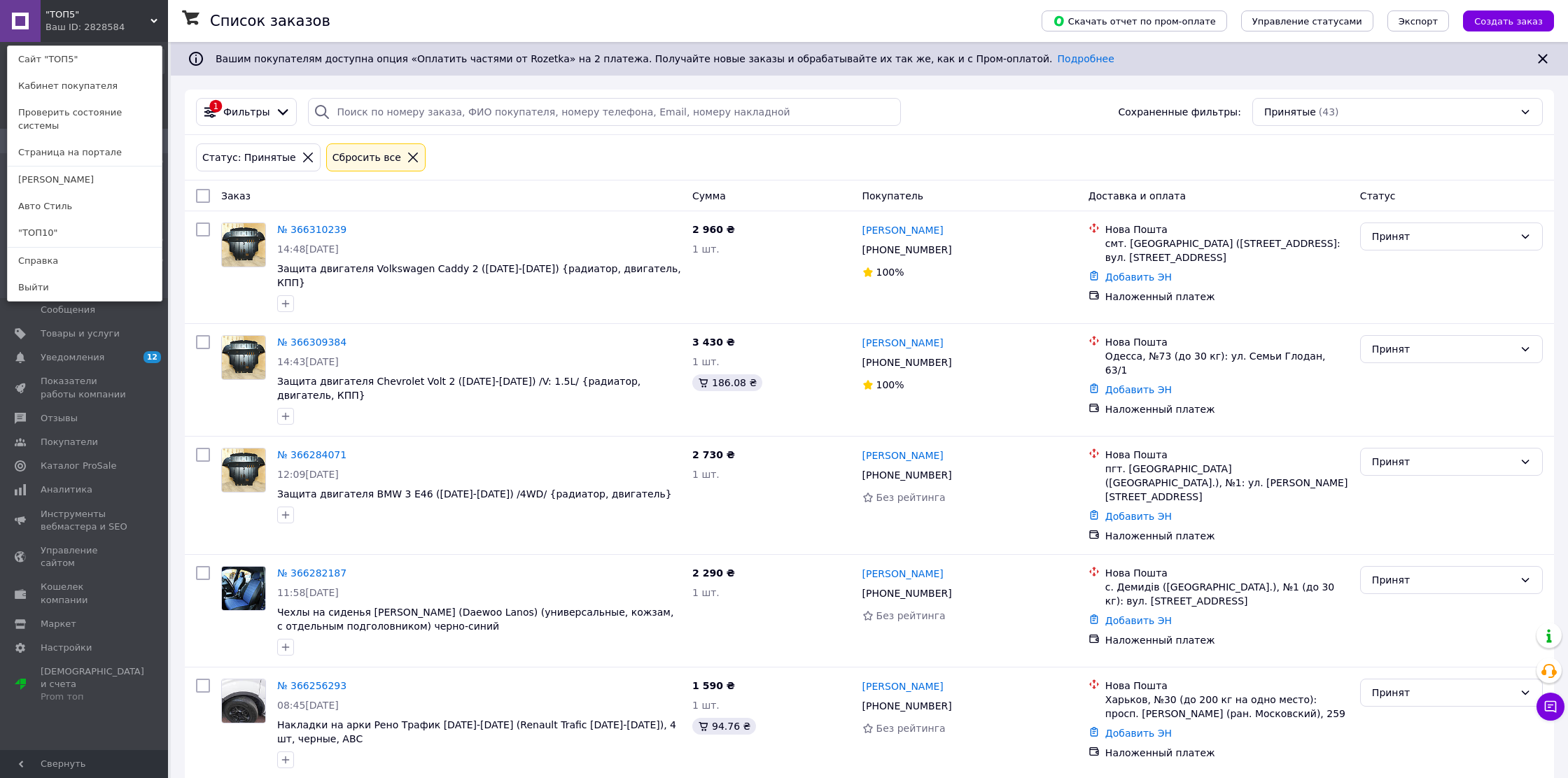
click at [96, 10] on span ""ТОП5"" at bounding box center [98, 15] width 105 height 12
